Goal: Find specific page/section: Find specific page/section

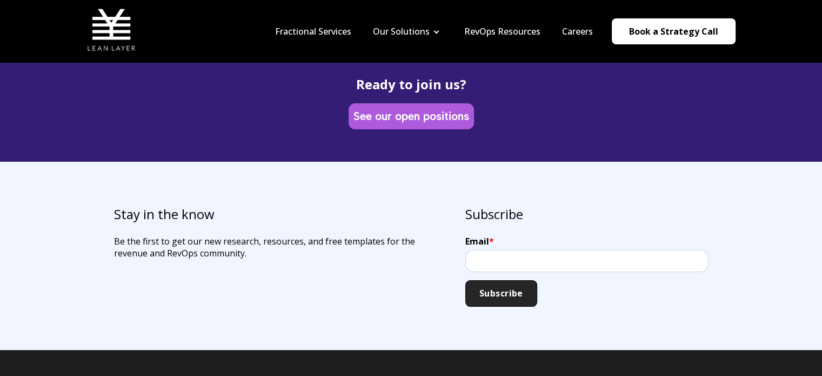
scroll to position [3102, 0]
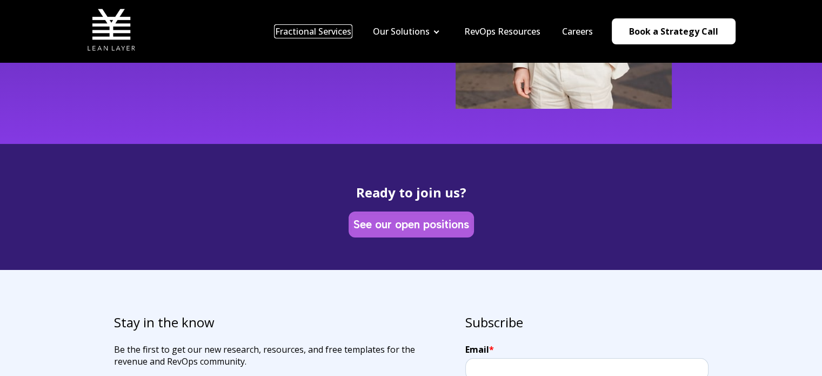
click at [286, 29] on link "Fractional Services" at bounding box center [313, 31] width 76 height 12
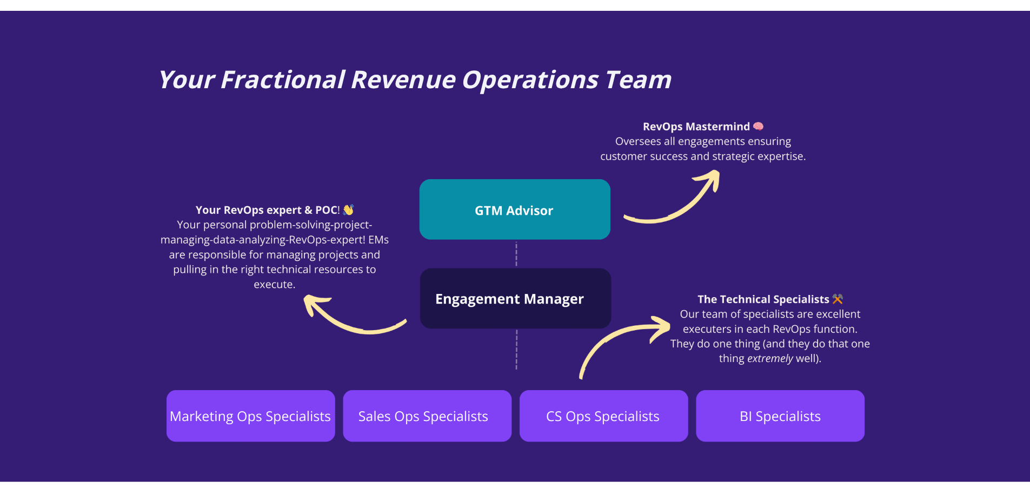
scroll to position [811, 0]
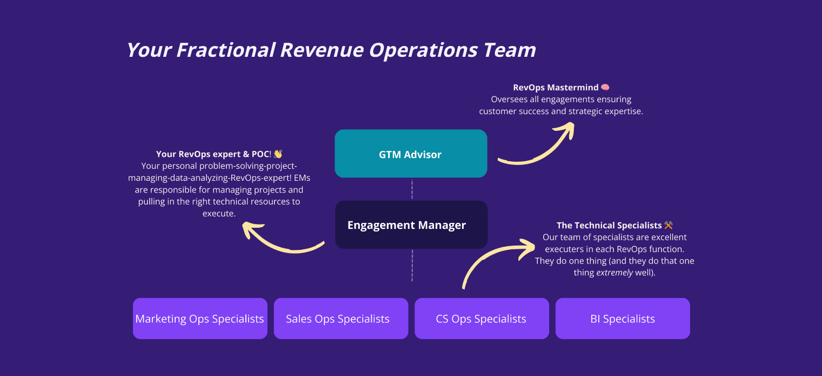
click at [237, 81] on img at bounding box center [411, 209] width 573 height 260
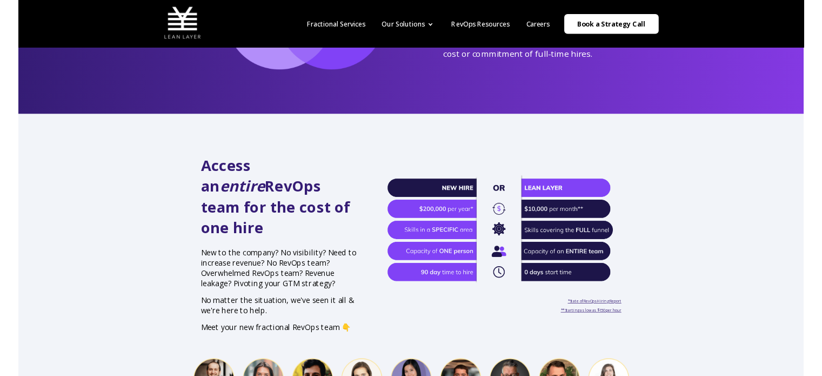
scroll to position [162, 0]
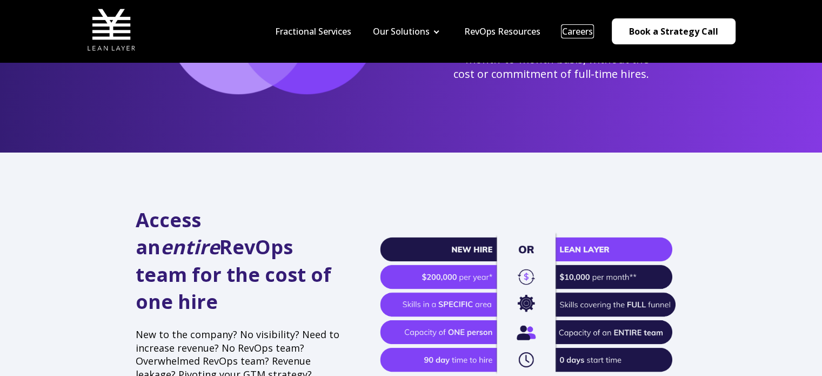
click at [573, 31] on link "Careers" at bounding box center [577, 31] width 31 height 12
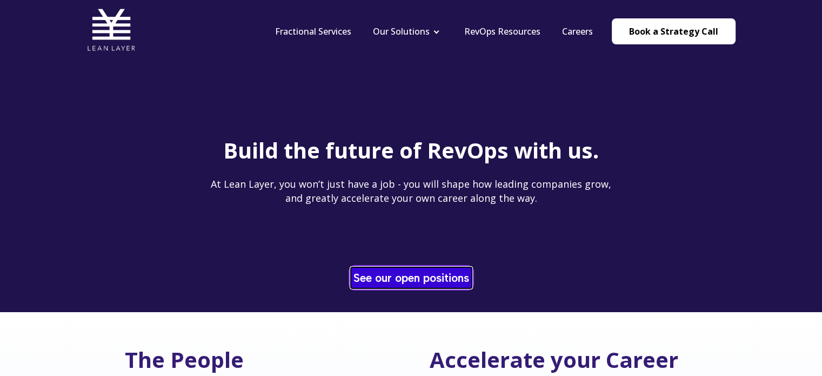
click at [407, 276] on link "See our open positions" at bounding box center [411, 277] width 121 height 21
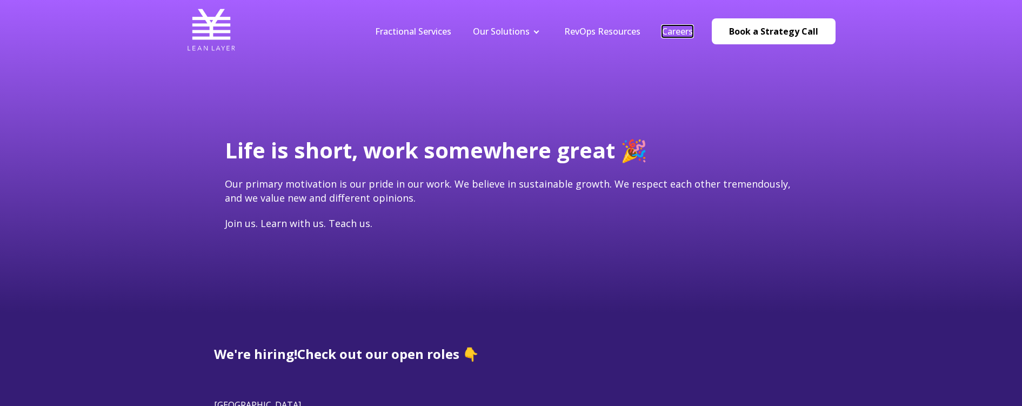
click at [688, 35] on link "Careers" at bounding box center [677, 31] width 31 height 12
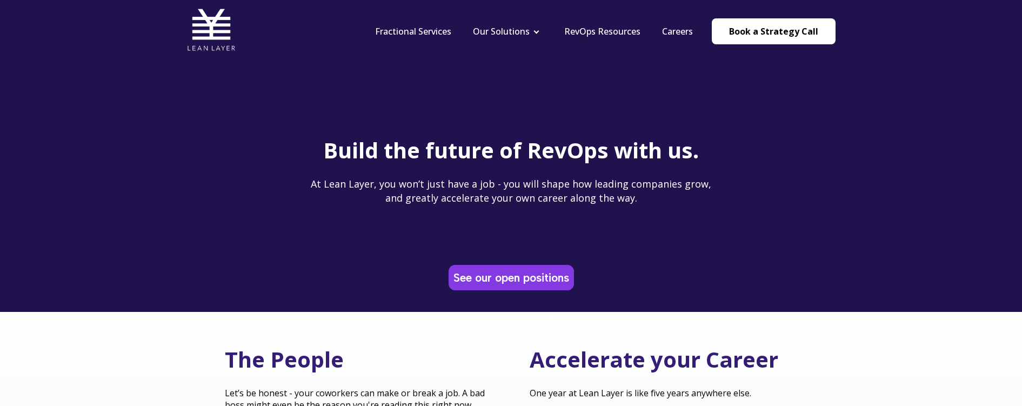
click at [460, 289] on div "See our open positions" at bounding box center [511, 277] width 125 height 25
click at [462, 283] on link "See our open positions" at bounding box center [511, 277] width 121 height 21
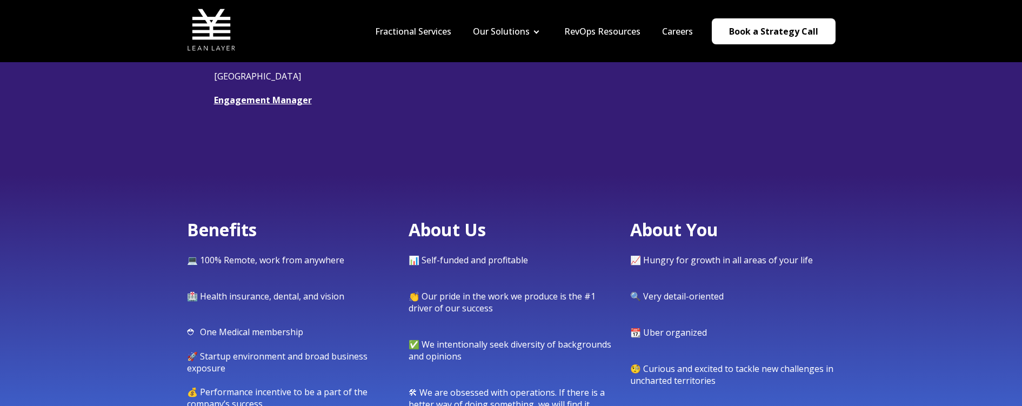
scroll to position [270, 0]
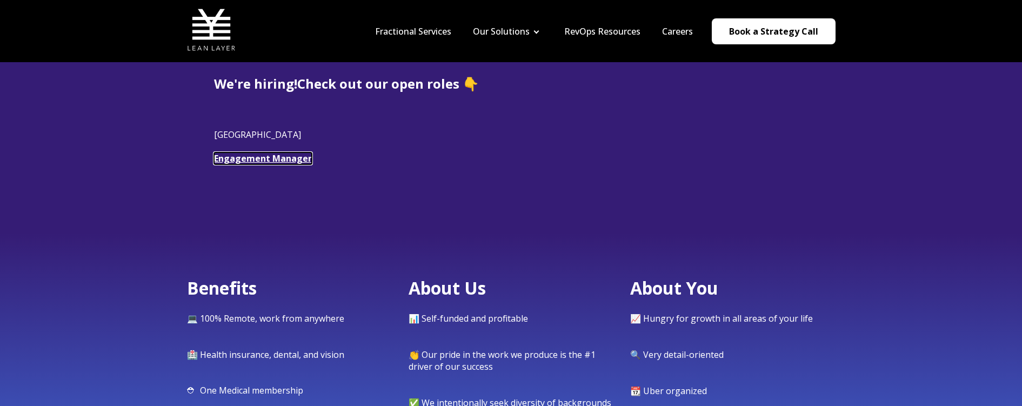
click at [249, 160] on link "Engagement Manager" at bounding box center [263, 158] width 98 height 12
